Goal: Task Accomplishment & Management: Use online tool/utility

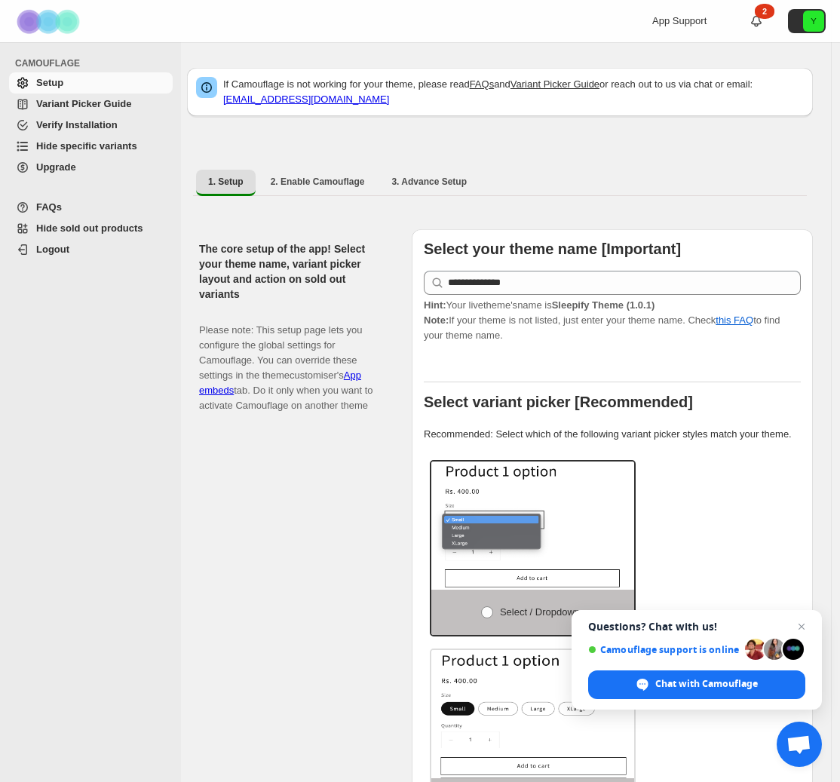
click at [95, 147] on span "Hide specific variants" at bounding box center [86, 145] width 101 height 11
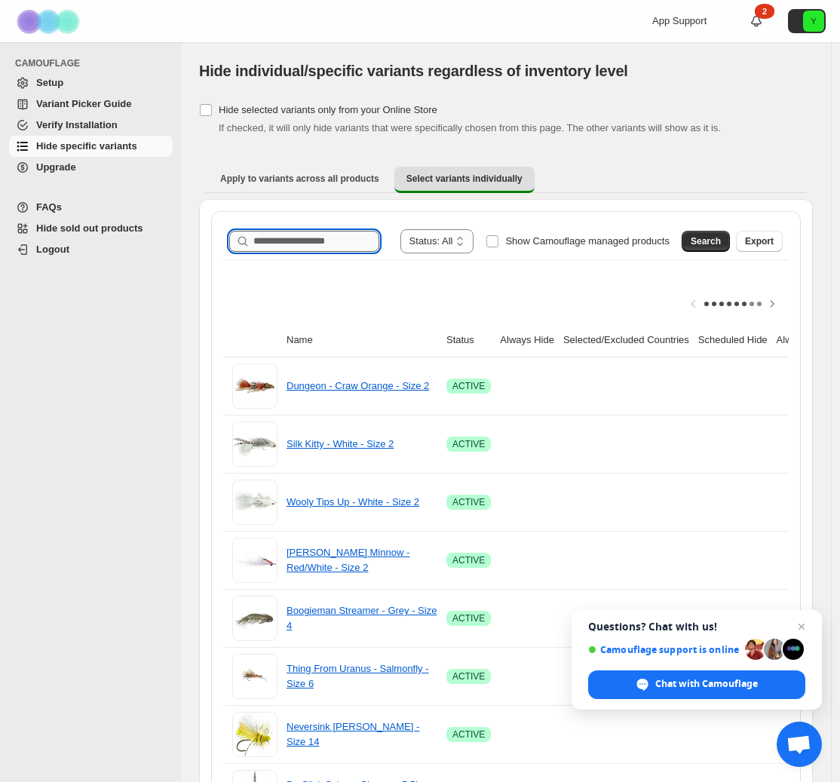
click at [288, 244] on input "Search product name" at bounding box center [316, 241] width 126 height 21
type input "**********"
click at [726, 229] on div "Search Export" at bounding box center [729, 238] width 107 height 30
click at [721, 237] on span "Search" at bounding box center [706, 241] width 30 height 12
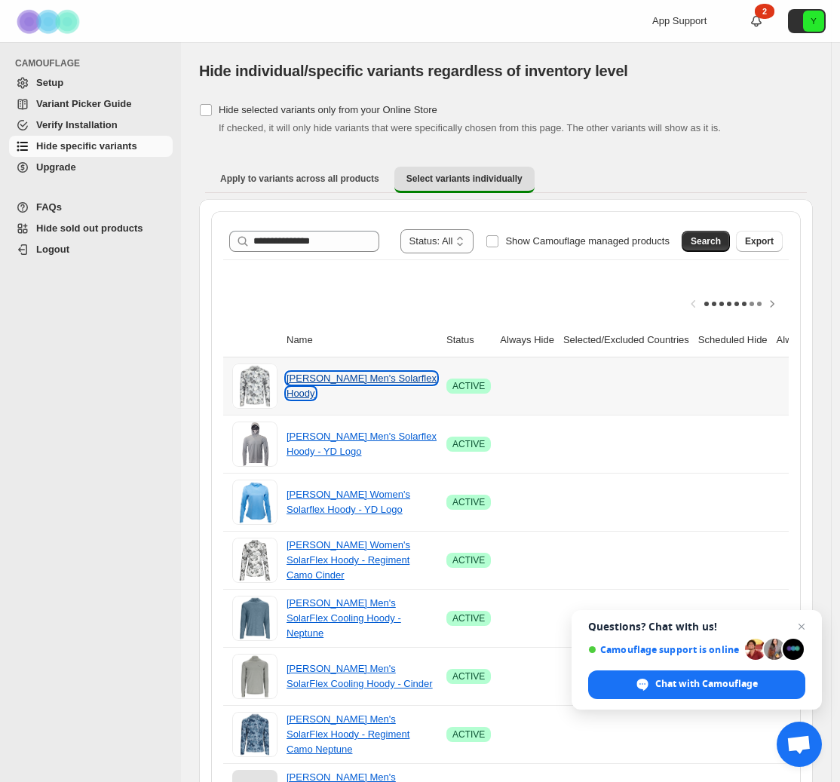
click at [364, 388] on link "[PERSON_NAME] Men's Solarflex Hoody" at bounding box center [362, 386] width 150 height 26
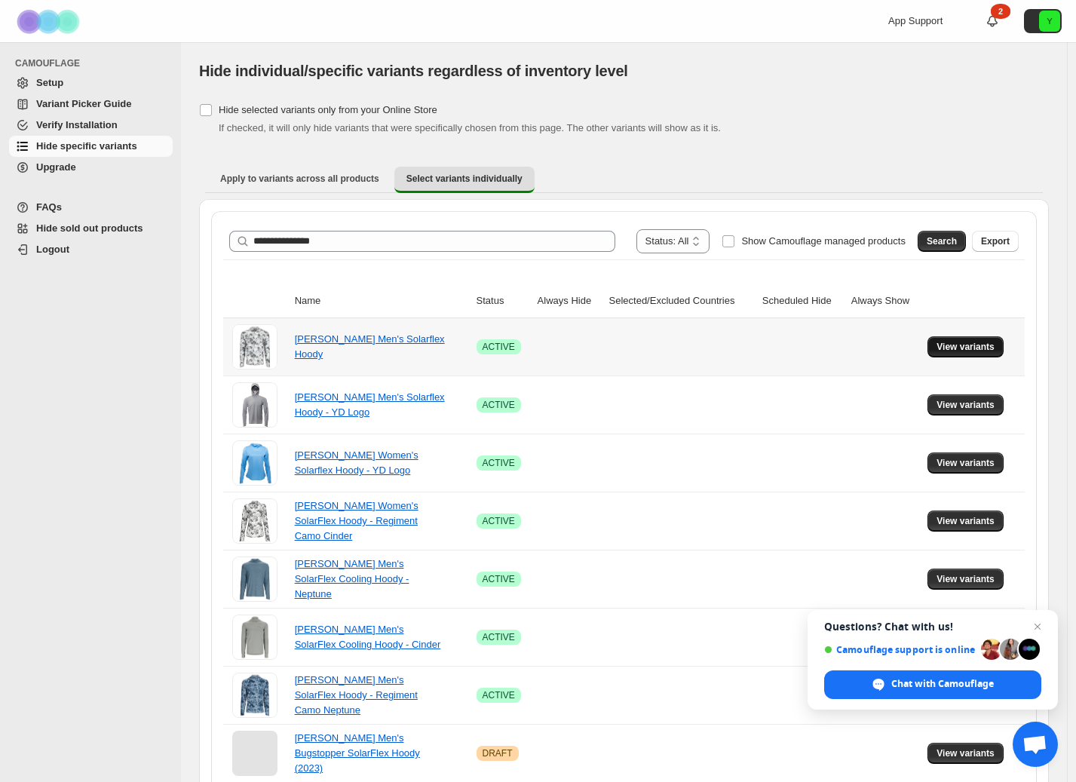
click at [848, 340] on button "View variants" at bounding box center [966, 346] width 76 height 21
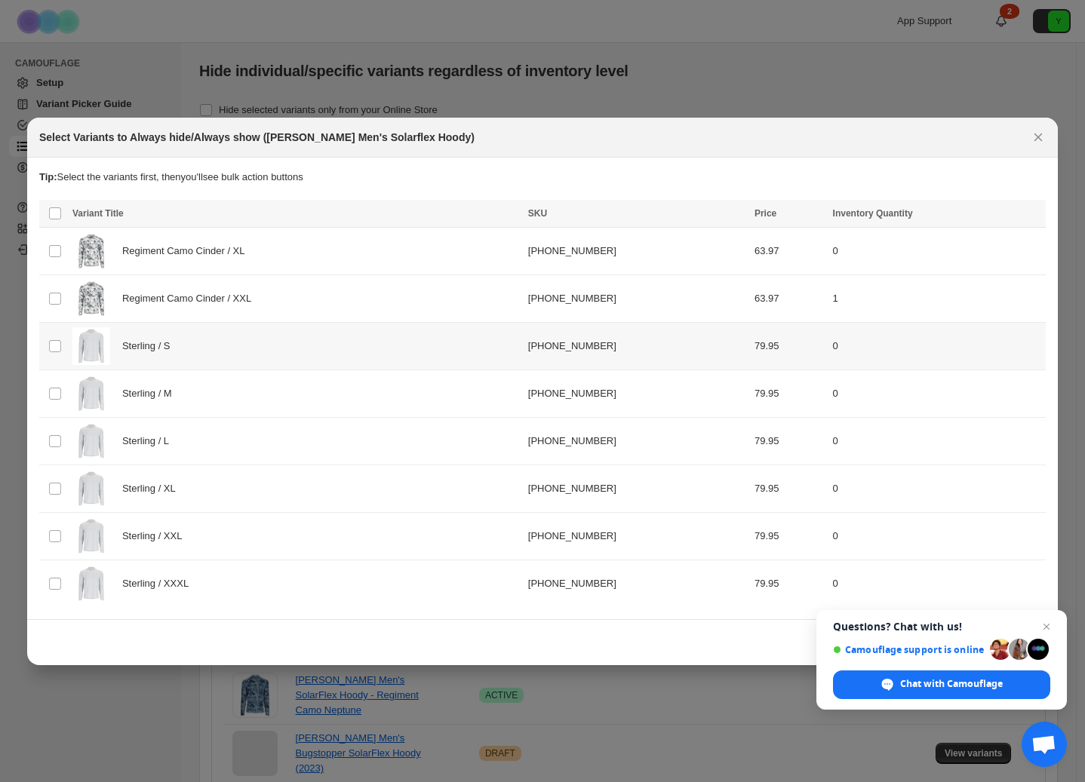
click at [55, 354] on td "Select product variant" at bounding box center [53, 346] width 29 height 48
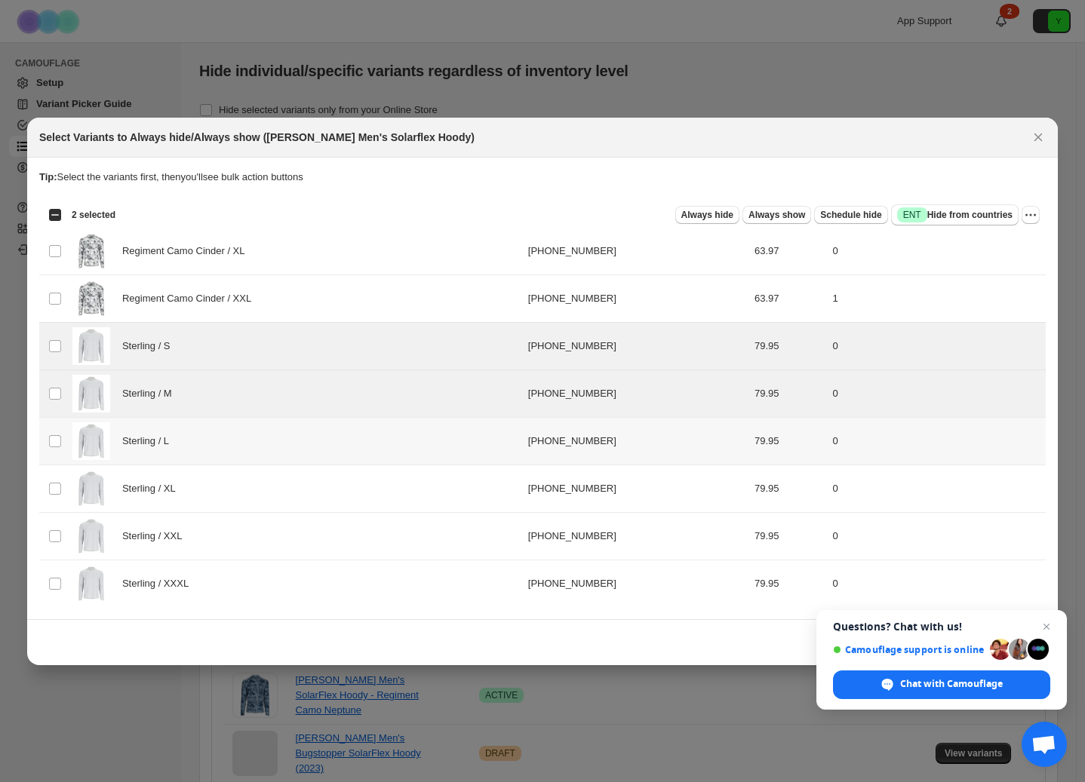
click at [54, 431] on td "Select product variant" at bounding box center [53, 441] width 29 height 48
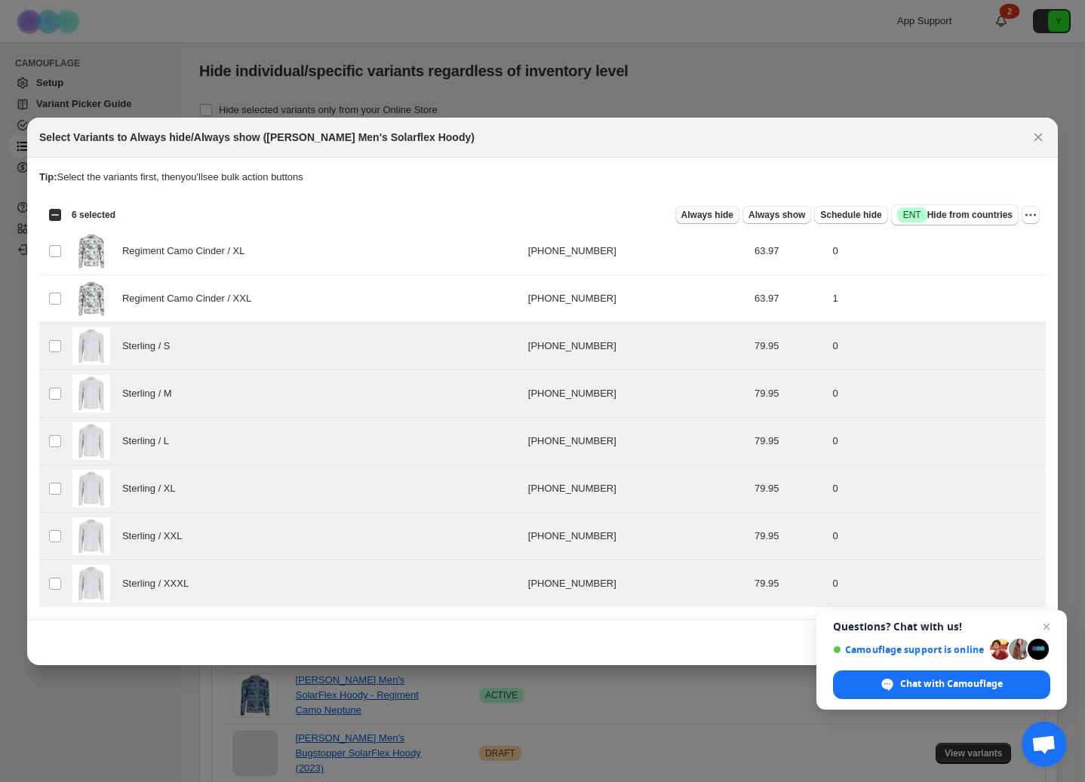
click at [711, 215] on span "Always hide" at bounding box center [707, 215] width 52 height 12
